Goal: Task Accomplishment & Management: Use online tool/utility

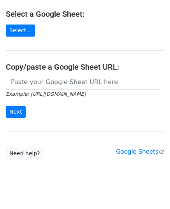
scroll to position [101, 0]
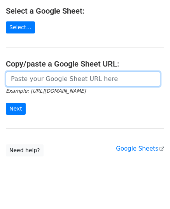
click at [47, 72] on input "url" at bounding box center [83, 79] width 154 height 15
paste input "https://docs.google.com/spreadsheets/d/11QiBXMM9oI0dpCTXCh1wY8magA1fo84gQK8ZEM_…"
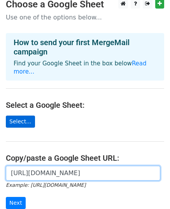
scroll to position [0, 0]
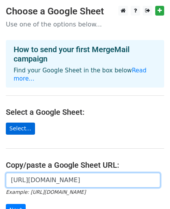
type input "https://docs.google.com/spreadsheets/d/11QiBXMM9oI0dpCTXCh1wY8magA1fo84gQK8ZEM_…"
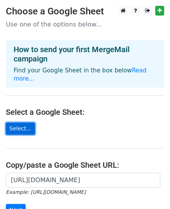
click at [20, 122] on link "Select..." at bounding box center [20, 128] width 29 height 12
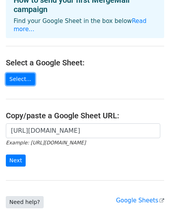
scroll to position [65, 0]
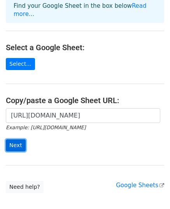
click at [20, 139] on input "Next" at bounding box center [16, 145] width 20 height 12
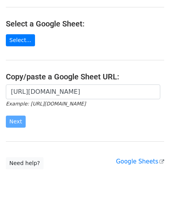
scroll to position [36, 0]
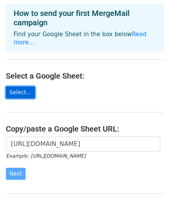
click at [14, 86] on link "Select..." at bounding box center [20, 92] width 29 height 12
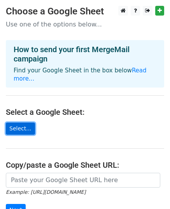
click at [9, 122] on link "Select..." at bounding box center [20, 128] width 29 height 12
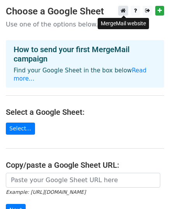
click at [122, 10] on icon at bounding box center [122, 10] width 5 height 5
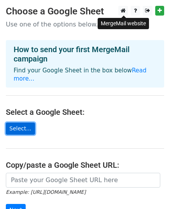
click at [17, 122] on link "Select..." at bounding box center [20, 128] width 29 height 12
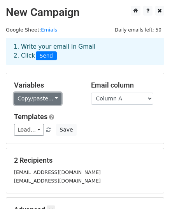
click at [42, 98] on link "Copy/paste..." at bounding box center [37, 99] width 47 height 12
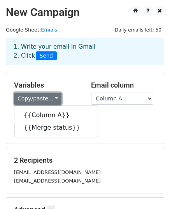
click at [42, 98] on link "Copy/paste..." at bounding box center [37, 99] width 47 height 12
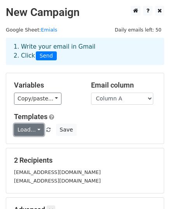
click at [35, 129] on link "Load..." at bounding box center [29, 130] width 30 height 12
click at [102, 128] on div "Load... No templates saved Save" at bounding box center [85, 130] width 154 height 12
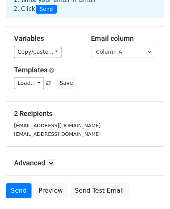
scroll to position [65, 0]
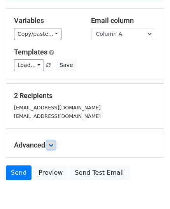
click at [53, 144] on icon at bounding box center [51, 145] width 5 height 5
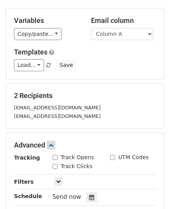
click at [61, 154] on label "Track Opens" at bounding box center [77, 157] width 33 height 8
click at [58, 155] on input "Track Opens" at bounding box center [54, 157] width 5 height 5
checkbox input "true"
click at [51, 144] on icon at bounding box center [51, 145] width 5 height 5
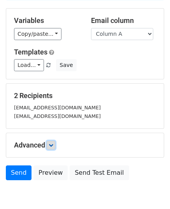
click at [53, 145] on icon at bounding box center [51, 145] width 5 height 5
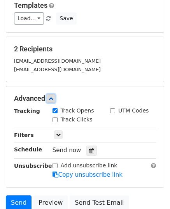
scroll to position [46, 0]
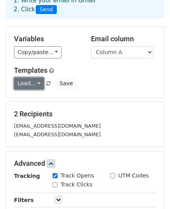
click at [30, 84] on link "Load..." at bounding box center [29, 83] width 30 height 12
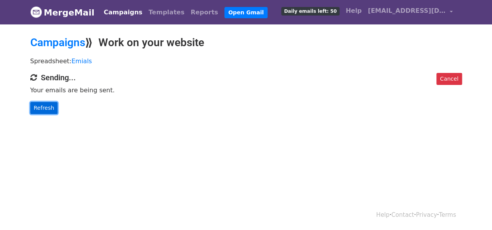
click at [47, 113] on link "Refresh" at bounding box center [44, 108] width 28 height 12
click at [37, 102] on link "Refresh" at bounding box center [44, 108] width 28 height 12
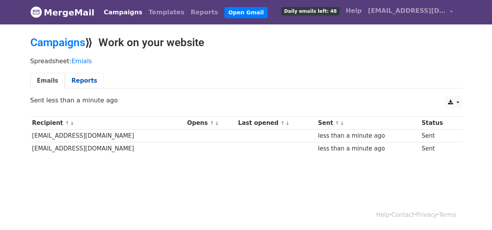
click at [79, 80] on link "Reports" at bounding box center [84, 81] width 39 height 16
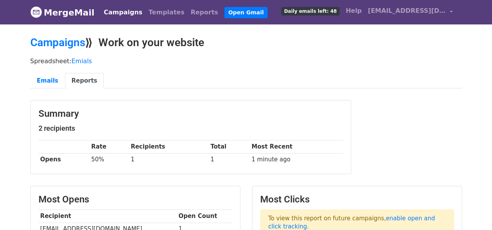
drag, startPoint x: 0, startPoint y: 0, endPoint x: 368, endPoint y: 103, distance: 381.8
click at [368, 103] on div "Summary 2 recipients Rate Recipients Total Most Recent Opens 50% 1 1 1 minute a…" at bounding box center [245, 141] width 443 height 82
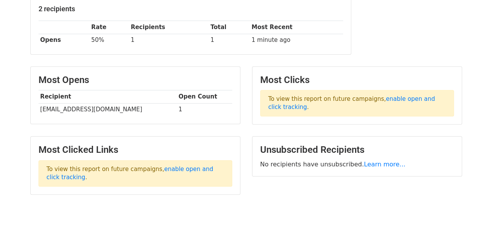
scroll to position [152, 0]
